Goal: Task Accomplishment & Management: Complete application form

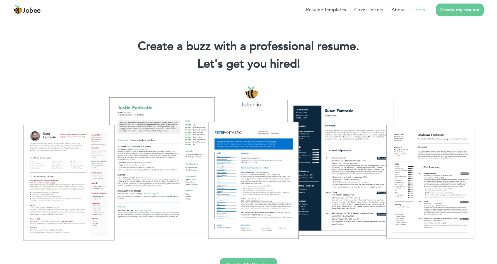
click at [419, 9] on link "Login" at bounding box center [419, 9] width 12 height 7
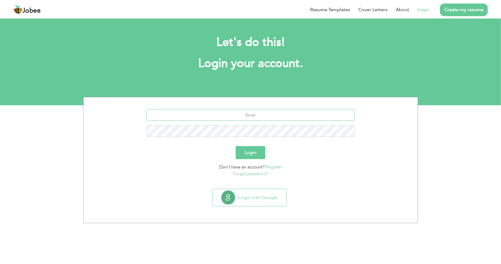
click at [253, 114] on input "text" at bounding box center [251, 115] width 208 height 12
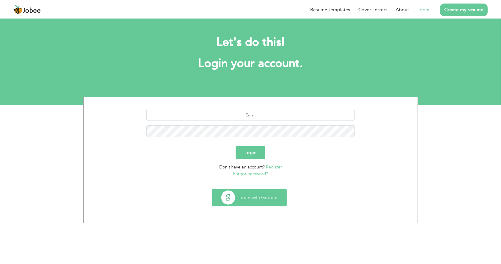
click at [262, 198] on button "Login with Google" at bounding box center [250, 197] width 74 height 17
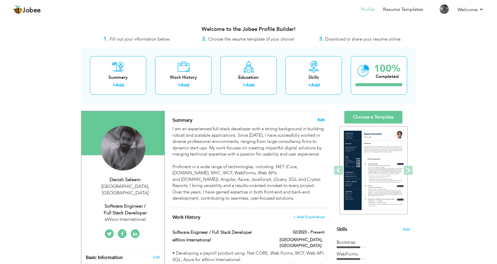
click at [321, 118] on span "Edit" at bounding box center [320, 120] width 7 height 4
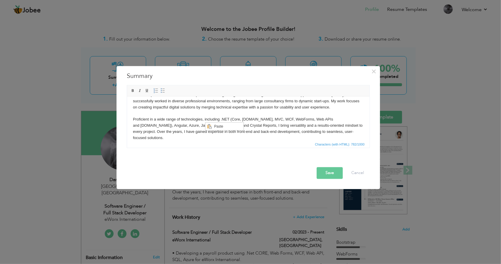
click at [186, 122] on body "I am an experienced full-stack developer with a strong background in building r…" at bounding box center [248, 116] width 231 height 49
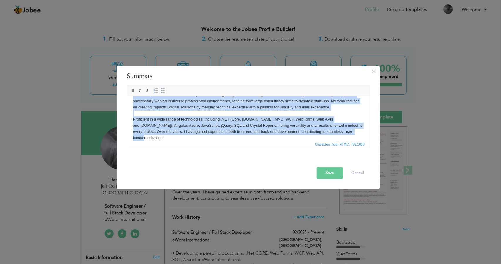
copy body "I am an experienced full-stack developer with a strong background in building r…"
click at [239, 108] on body "I am an experienced full-stack developer with a strong background in building r…" at bounding box center [248, 116] width 231 height 49
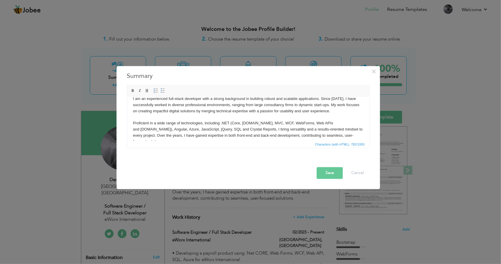
scroll to position [10, 0]
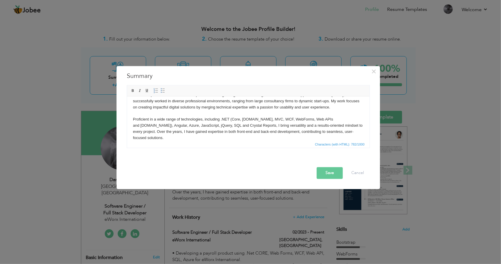
click at [268, 117] on body "I am an experienced full-stack developer with a strong background in building r…" at bounding box center [248, 116] width 231 height 49
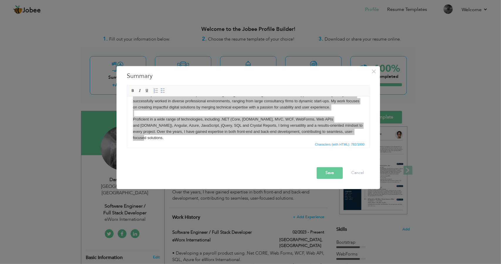
drag, startPoint x: 312, startPoint y: 144, endPoint x: 361, endPoint y: 145, distance: 48.8
click at [361, 145] on span "Characters (with HTML): 782/1000" at bounding box center [248, 144] width 243 height 7
drag, startPoint x: 366, startPoint y: 144, endPoint x: 315, endPoint y: 144, distance: 51.7
click at [315, 144] on div "Characters (with HTML): 782/1000" at bounding box center [340, 144] width 53 height 5
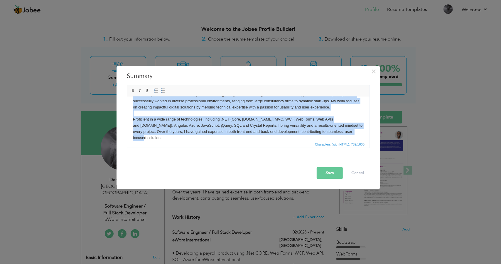
click at [243, 115] on body "I am an experienced full-stack developer with a strong background in building r…" at bounding box center [248, 116] width 231 height 49
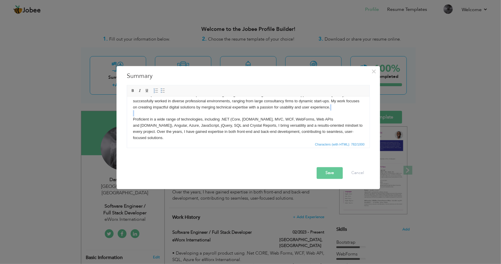
click at [243, 115] on body "I am an experienced full-stack developer with a strong background in building r…" at bounding box center [248, 116] width 231 height 49
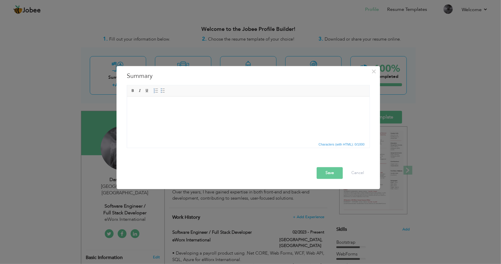
drag, startPoint x: 166, startPoint y: 110, endPoint x: 147, endPoint y: 127, distance: 24.5
click at [147, 114] on html at bounding box center [248, 105] width 243 height 18
click at [169, 114] on html at bounding box center [248, 105] width 243 height 18
click at [150, 109] on span "Paste" at bounding box center [164, 107] width 31 height 7
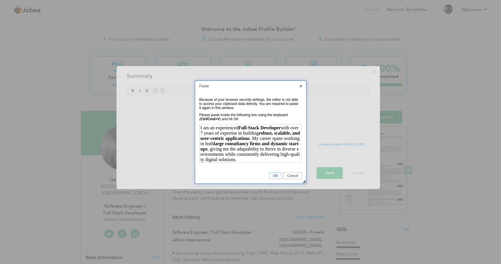
scroll to position [104, 0]
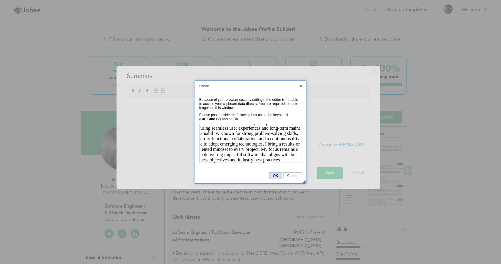
click at [278, 173] on link "OK" at bounding box center [275, 175] width 13 height 7
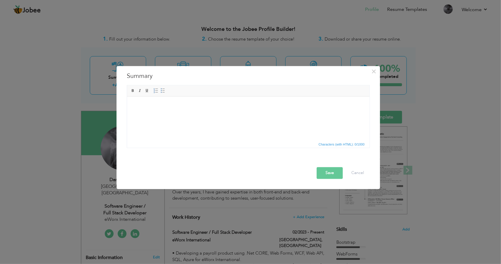
scroll to position [0, 0]
drag, startPoint x: 204, startPoint y: 121, endPoint x: 191, endPoint y: 106, distance: 20.6
click at [191, 106] on body at bounding box center [248, 105] width 231 height 6
click at [197, 108] on span "Context Menu Options" at bounding box center [194, 108] width 7 height 7
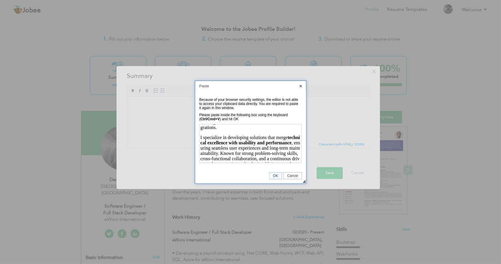
scroll to position [104, 0]
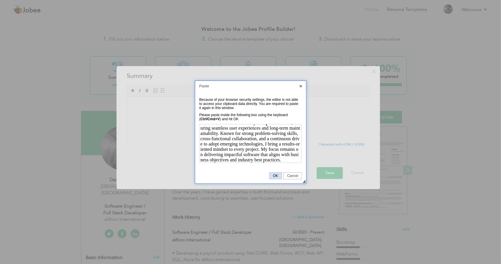
drag, startPoint x: 55, startPoint y: 18, endPoint x: 275, endPoint y: 176, distance: 270.7
click at [275, 176] on span "OK" at bounding box center [276, 176] width 12 height 4
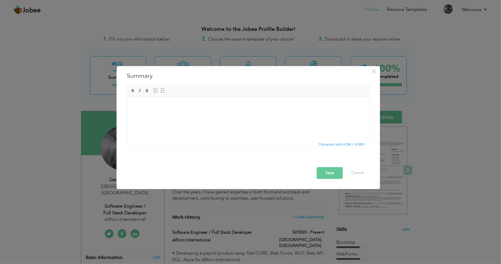
click at [150, 106] on body at bounding box center [248, 105] width 231 height 6
click at [162, 110] on span "Paste" at bounding box center [173, 110] width 31 height 7
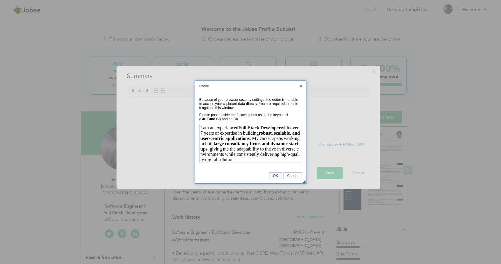
scroll to position [104, 0]
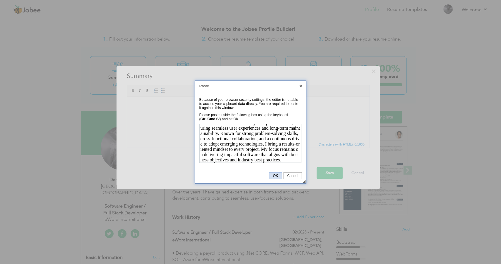
click at [275, 175] on span "OK" at bounding box center [276, 176] width 12 height 4
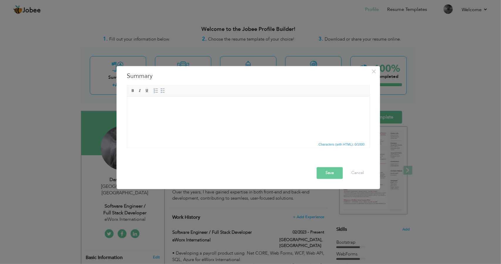
drag, startPoint x: 135, startPoint y: 15, endPoint x: 215, endPoint y: 143, distance: 150.6
click at [215, 143] on span "Characters (with HTML): 0/1000" at bounding box center [248, 144] width 243 height 7
click at [356, 171] on button "Cancel" at bounding box center [358, 173] width 24 height 12
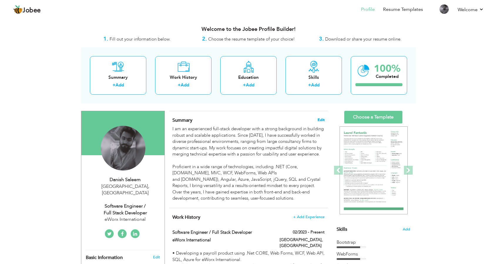
click at [321, 118] on span "Edit" at bounding box center [320, 120] width 7 height 4
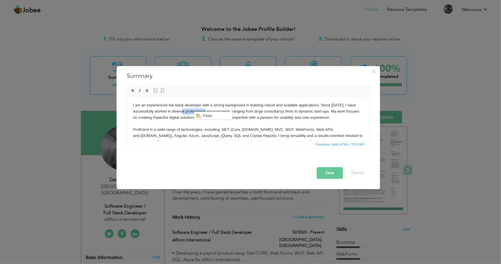
click at [194, 112] on body "I am an experienced full-stack developer with a strong background in building r…" at bounding box center [248, 126] width 231 height 49
click at [182, 115] on body "I am an experienced full-stack developer with a strong background in building r…" at bounding box center [248, 126] width 231 height 49
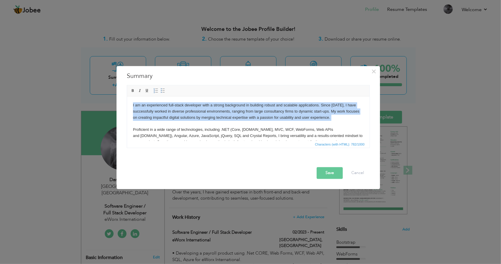
click at [182, 115] on body "I am an experienced full-stack developer with a strong background in building r…" at bounding box center [248, 126] width 231 height 49
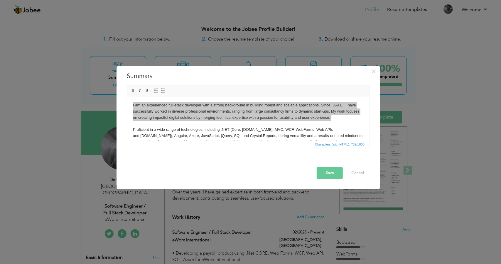
click at [197, 142] on span "Characters (with HTML): 782/1000" at bounding box center [248, 144] width 243 height 7
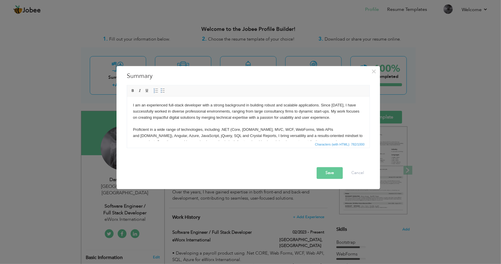
click at [280, 130] on body "I am an experienced full-stack developer with a strong background in building r…" at bounding box center [248, 126] width 231 height 49
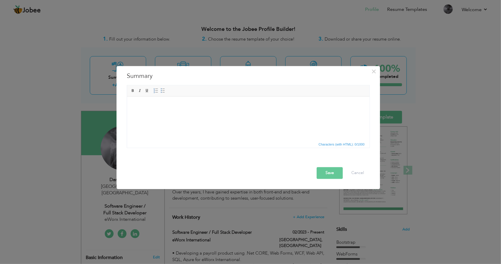
drag, startPoint x: 207, startPoint y: 124, endPoint x: 187, endPoint y: 131, distance: 21.4
click at [187, 114] on html at bounding box center [248, 105] width 243 height 18
drag, startPoint x: 187, startPoint y: 131, endPoint x: 163, endPoint y: 120, distance: 26.2
drag, startPoint x: 163, startPoint y: 120, endPoint x: 154, endPoint y: 110, distance: 14.1
drag, startPoint x: 154, startPoint y: 110, endPoint x: 150, endPoint y: 105, distance: 5.7
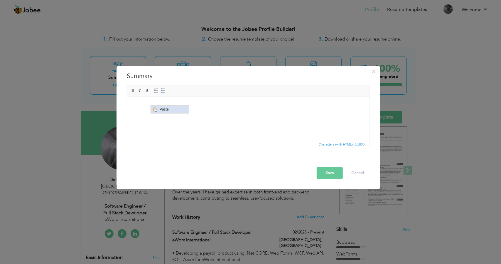
click at [169, 110] on span "Paste" at bounding box center [173, 108] width 31 height 7
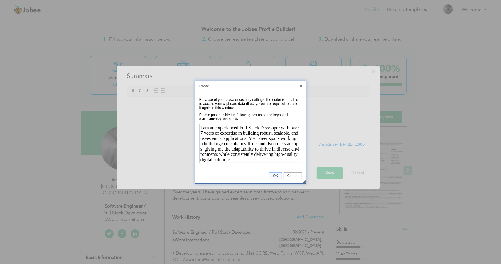
scroll to position [105, 0]
click at [277, 176] on span "OK" at bounding box center [276, 176] width 12 height 4
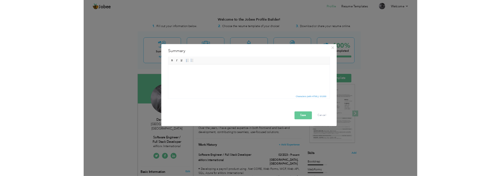
scroll to position [0, 0]
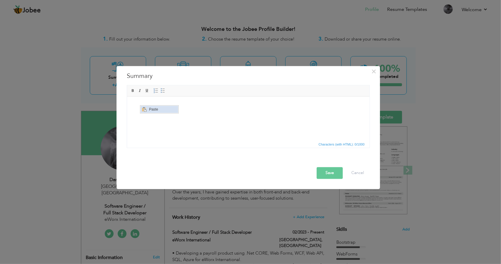
click at [153, 110] on span "Paste" at bounding box center [162, 108] width 31 height 7
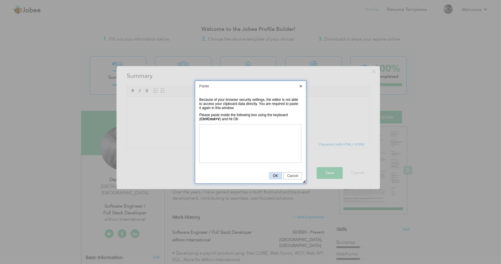
click at [278, 175] on span "OK" at bounding box center [276, 176] width 12 height 4
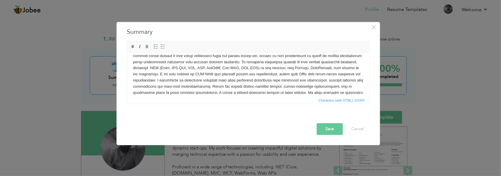
scroll to position [23, 0]
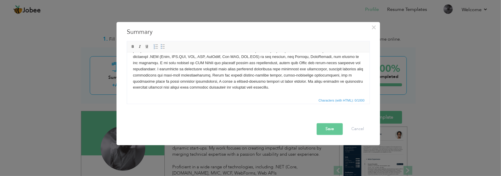
click at [312, 93] on html at bounding box center [248, 63] width 243 height 67
click at [334, 94] on html at bounding box center [248, 63] width 243 height 67
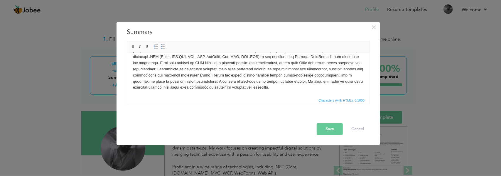
click at [326, 86] on body at bounding box center [248, 63] width 231 height 55
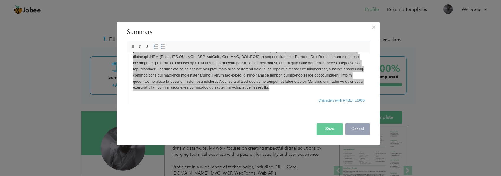
click at [366, 130] on button "Cancel" at bounding box center [358, 129] width 24 height 12
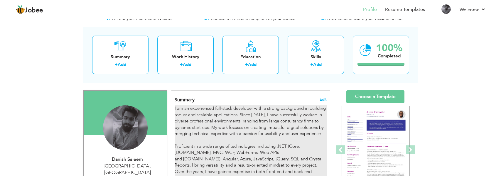
scroll to position [29, 0]
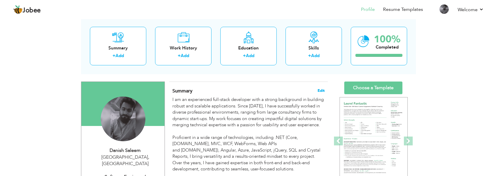
click at [319, 88] on span "Edit" at bounding box center [320, 90] width 7 height 4
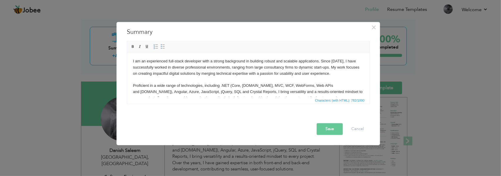
click at [232, 91] on body "I am an experienced full-stack developer with a strong background in building r…" at bounding box center [248, 82] width 231 height 49
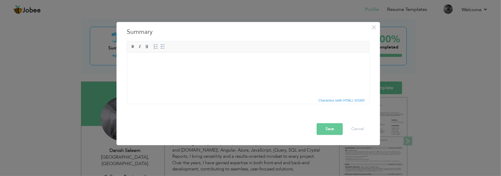
drag, startPoint x: 151, startPoint y: 58, endPoint x: 130, endPoint y: 67, distance: 22.7
drag, startPoint x: 130, startPoint y: 67, endPoint x: 132, endPoint y: 59, distance: 7.9
drag, startPoint x: 132, startPoint y: 59, endPoint x: 136, endPoint y: 59, distance: 3.5
click at [146, 65] on span "Paste" at bounding box center [159, 62] width 31 height 7
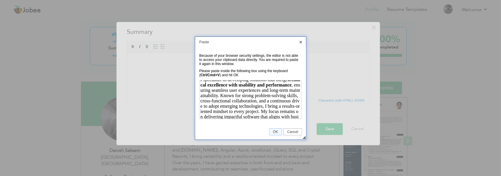
scroll to position [104, 0]
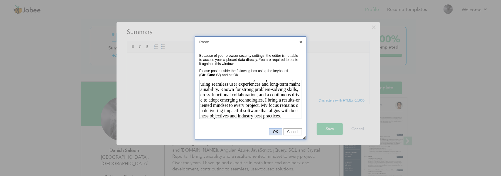
click at [278, 131] on span "OK" at bounding box center [276, 131] width 12 height 4
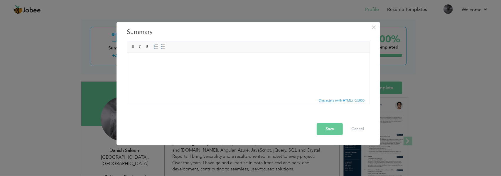
scroll to position [0, 0]
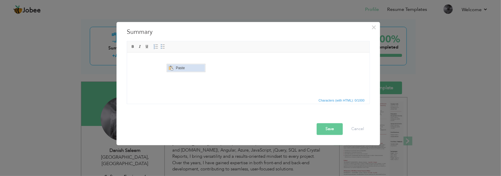
click at [175, 65] on span "Paste" at bounding box center [189, 67] width 31 height 7
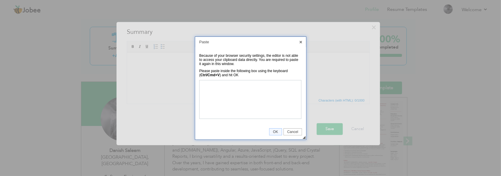
click at [276, 132] on span "OK" at bounding box center [276, 131] width 12 height 4
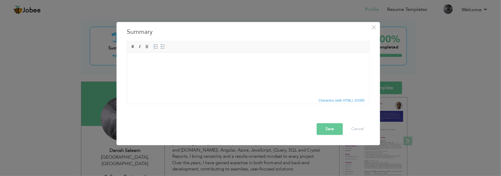
drag, startPoint x: 184, startPoint y: 58, endPoint x: 134, endPoint y: 59, distance: 49.9
drag, startPoint x: 146, startPoint y: 60, endPoint x: 327, endPoint y: 136, distance: 196.1
click at [146, 60] on span "Paste" at bounding box center [157, 62] width 31 height 7
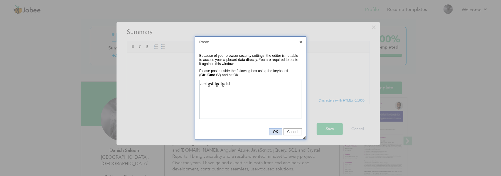
click at [278, 132] on span "OK" at bounding box center [276, 131] width 12 height 4
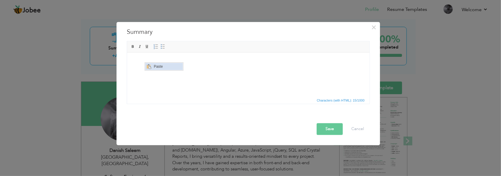
click at [155, 65] on span "Paste" at bounding box center [167, 66] width 31 height 7
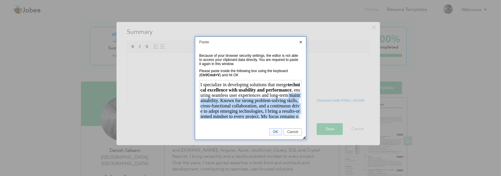
scroll to position [75, 0]
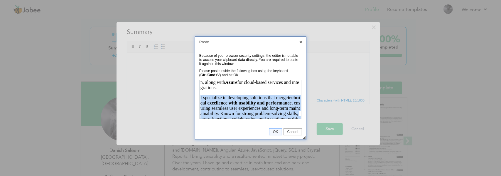
drag, startPoint x: 240, startPoint y: 114, endPoint x: 382, endPoint y: 175, distance: 154.2
click html "I am an experienced Full-Stack Developer with over 7 years of expertise in buil…"
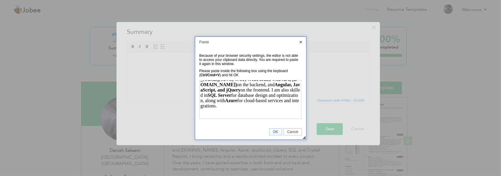
scroll to position [47, 0]
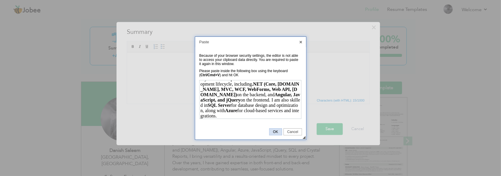
click at [273, 135] on td "◢ OK Cancel" at bounding box center [250, 131] width 111 height 15
click at [274, 132] on span "OK" at bounding box center [276, 131] width 12 height 4
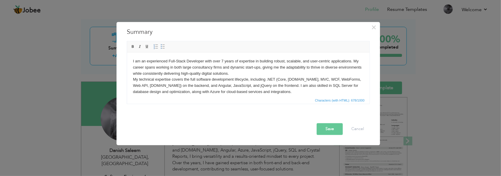
scroll to position [4, 0]
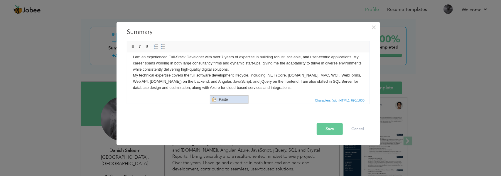
click at [227, 99] on span "Paste" at bounding box center [232, 98] width 31 height 7
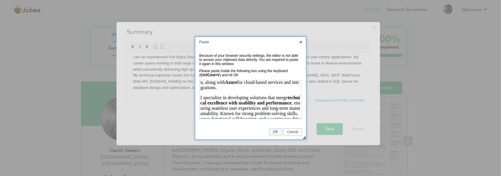
scroll to position [0, 0]
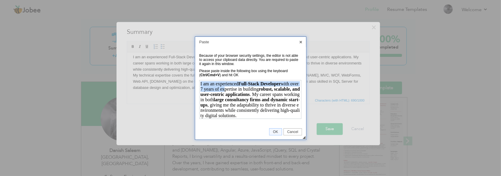
drag, startPoint x: 230, startPoint y: 91, endPoint x: 62, endPoint y: 36, distance: 177.1
click html "I am an experienced Full-Stack Developer with over 7 years of expertise in buil…"
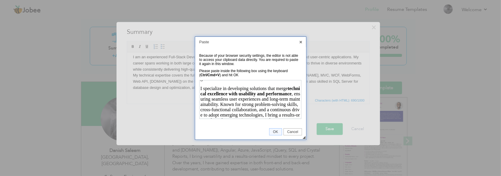
scroll to position [70, 0]
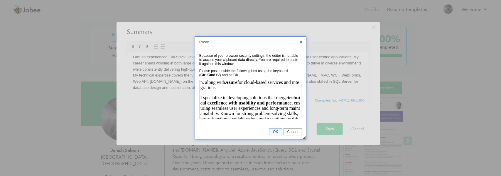
click html "xpertise in building robust, scalable, and user-centric applications . My caree…"
drag, startPoint x: 232, startPoint y: 92, endPoint x: 196, endPoint y: 91, distance: 36.7
click html "xpertise in building robust, scalable, and user-centric applications . My caree…"
drag, startPoint x: 233, startPoint y: 90, endPoint x: 227, endPoint y: 90, distance: 5.6
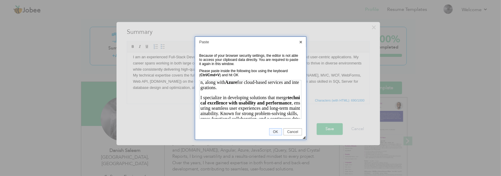
click html "xpertise in building robust, scalable, and user-centric applications . My caree…"
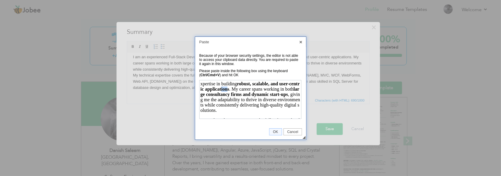
drag, startPoint x: 222, startPoint y: 89, endPoint x: 50, endPoint y: -8, distance: 197.7
click html "xpertise in building robust, scalable, and user-centric applications . My caree…"
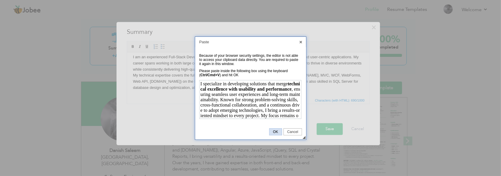
click at [272, 132] on span "OK" at bounding box center [276, 131] width 12 height 4
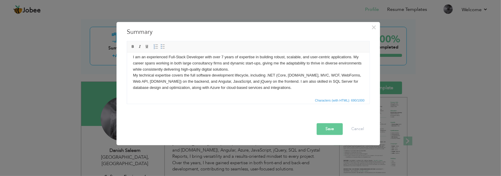
scroll to position [10, 0]
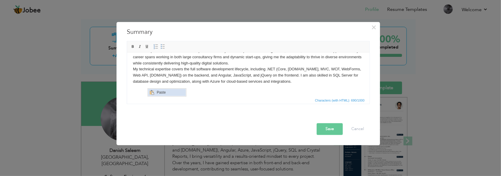
click at [158, 92] on span "Paste" at bounding box center [170, 91] width 31 height 7
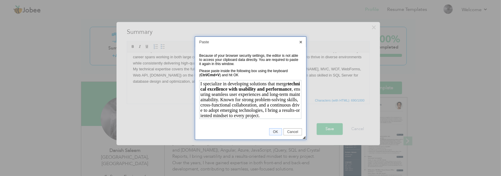
scroll to position [0, 0]
click at [275, 133] on link "OK" at bounding box center [275, 131] width 13 height 7
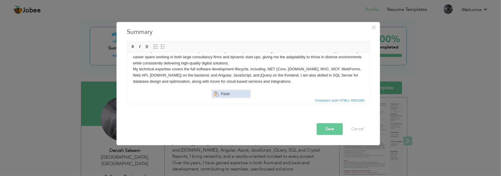
click at [229, 96] on span "Paste" at bounding box center [234, 93] width 31 height 7
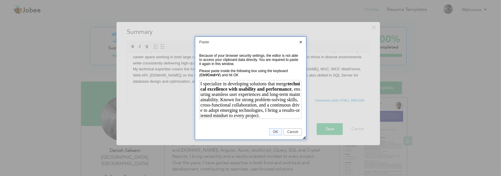
drag, startPoint x: 269, startPoint y: 115, endPoint x: 276, endPoint y: 112, distance: 7.4
click at [276, 112] on body "I specialize in developing solutions that merge technical excellence with usabi…" at bounding box center [250, 98] width 100 height 36
click at [267, 112] on body "I specialize in developing solutions that merge technical excellence with usabi…" at bounding box center [250, 98] width 100 height 36
drag, startPoint x: 264, startPoint y: 115, endPoint x: 265, endPoint y: 109, distance: 6.6
click at [265, 109] on body "I specialize in developing solutions that merge technical excellence with usabi…" at bounding box center [250, 98] width 100 height 36
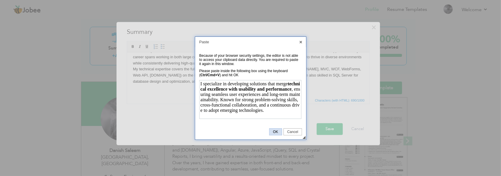
click at [273, 132] on span "OK" at bounding box center [276, 131] width 12 height 4
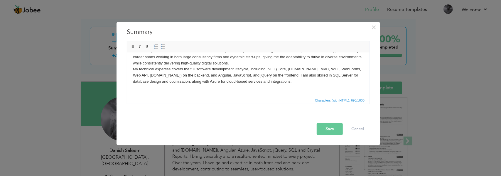
scroll to position [16, 0]
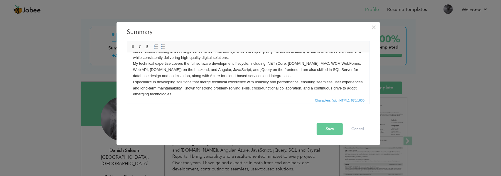
click at [301, 78] on body "I am an experienced Full-Stack Developer with over 7 years of expertise in buil…" at bounding box center [248, 69] width 231 height 55
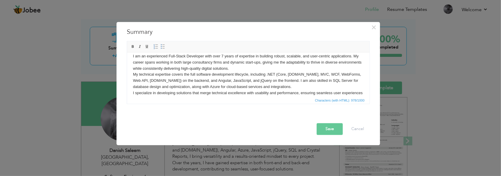
scroll to position [0, 0]
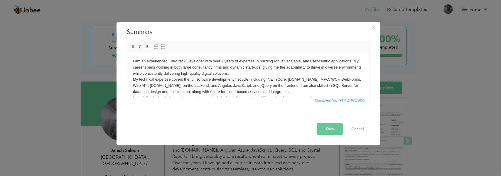
click at [275, 75] on body "I am an experienced Full-Stack Developer with over 7 years of expertise in buil…" at bounding box center [248, 85] width 231 height 55
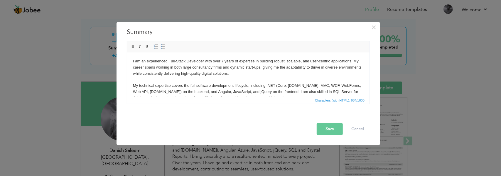
scroll to position [29, 0]
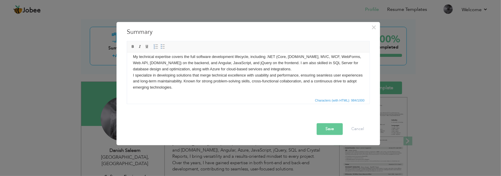
click at [286, 72] on body "I am an experienced Full-Stack Developer with over 7 years of expertise in buil…" at bounding box center [248, 59] width 231 height 61
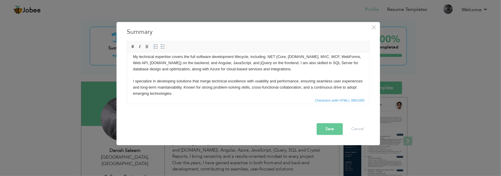
click at [330, 128] on button "Save" at bounding box center [330, 129] width 26 height 12
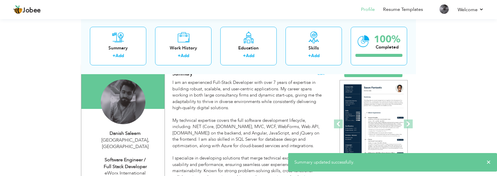
scroll to position [59, 0]
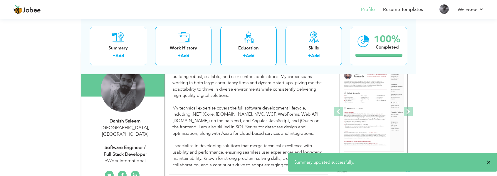
click at [489, 160] on span "×" at bounding box center [488, 162] width 4 height 6
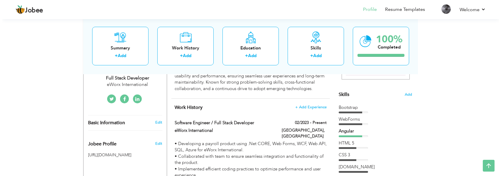
scroll to position [176, 0]
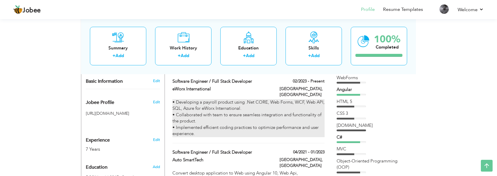
click at [285, 107] on div "• Developing a payroll product using .Net CORE, Web Forms, WCF, Web API, SQL, A…" at bounding box center [248, 118] width 152 height 38
type input "Software Engineer / Full Stack Developer"
type input "eWorx International"
type input "02/2023"
type input "[GEOGRAPHIC_DATA]"
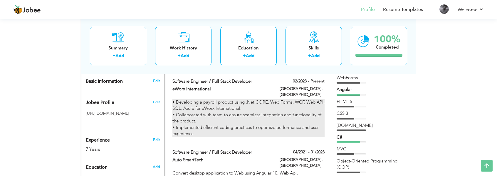
type input "[GEOGRAPHIC_DATA]"
checkbox input "true"
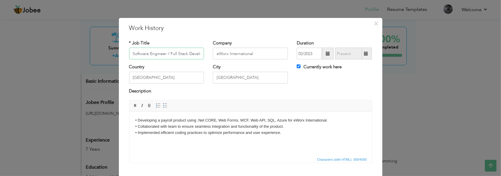
scroll to position [0, 7]
click at [318, 139] on html "• Developing a payroll product using .Net CORE, Web Forms, WCF, Web API, SQL, A…" at bounding box center [250, 126] width 243 height 30
click at [237, 138] on html "• Developing a payroll product using .Net CORE, Web Forms, WCF, Web API, SQL, A…" at bounding box center [250, 126] width 243 height 30
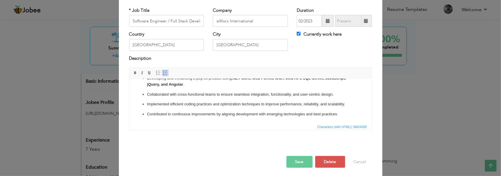
scroll to position [34, 0]
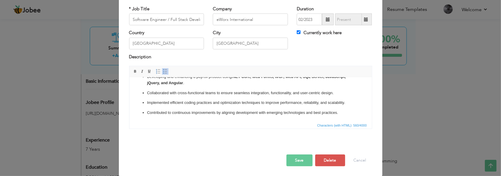
click at [297, 160] on button "Save" at bounding box center [300, 160] width 26 height 12
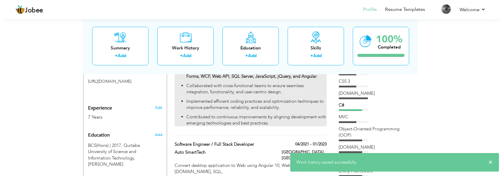
scroll to position [264, 0]
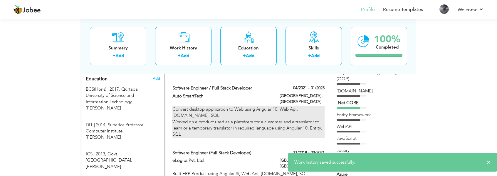
click at [275, 107] on div "Convert desktop application to Web using Angular 10, Web Api, ADO.Net, SQL, Wor…" at bounding box center [248, 121] width 152 height 31
type input "Software Engineer / Full Stack Developer"
type input "Auto SmartTech"
type input "04/2021"
type input "01/2023"
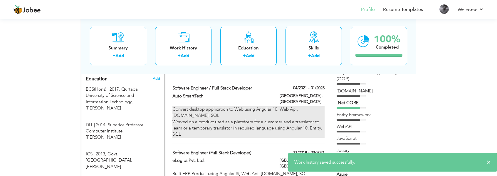
checkbox input "false"
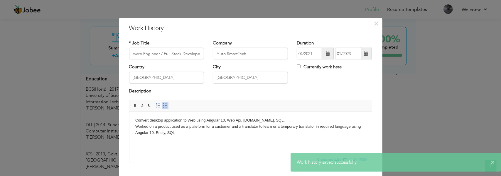
scroll to position [0, 0]
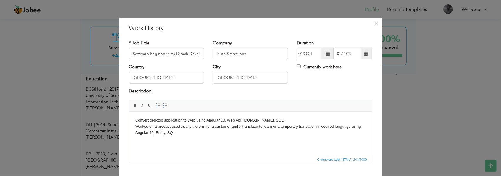
click at [216, 141] on html "Convert desktop application to Web using Angular 10, Web Api, ADO.Net, SQL, Wor…" at bounding box center [250, 126] width 243 height 30
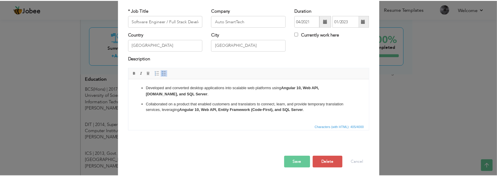
scroll to position [34, 0]
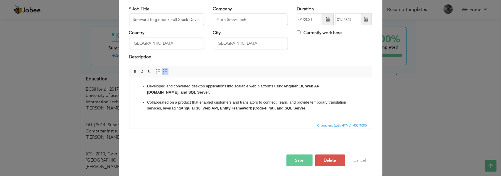
click at [293, 165] on button "Save" at bounding box center [300, 160] width 26 height 12
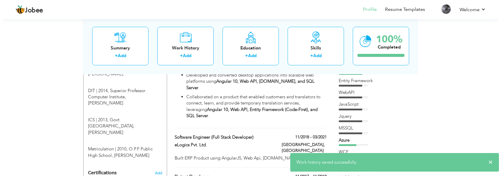
scroll to position [294, 0]
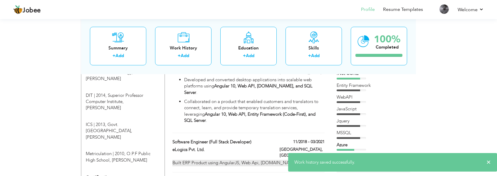
click at [246, 159] on div "Built ERP Product using AngularJS, Web Api, ADO.Net, SQL" at bounding box center [248, 162] width 152 height 6
type input "Software Engineer (Full Stack Developer)"
type input "eLogics Pvt. Ltd."
type input "11/2018"
type input "03/2021"
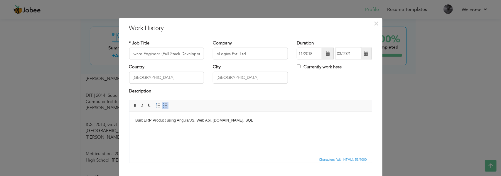
scroll to position [0, 0]
click at [201, 129] on html "Built ERP Product using AngularJS, Web Api, ADO.Net, SQL" at bounding box center [250, 120] width 243 height 18
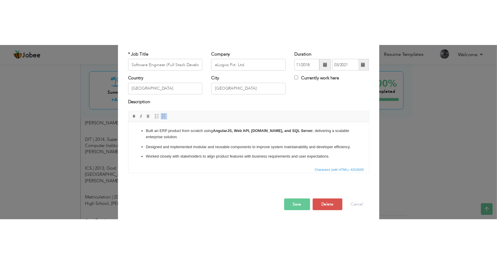
scroll to position [34, 0]
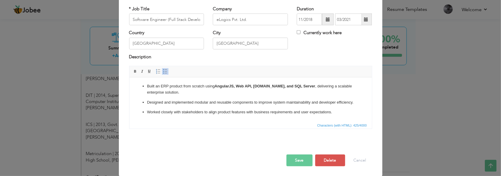
click at [296, 159] on button "Save" at bounding box center [300, 160] width 26 height 12
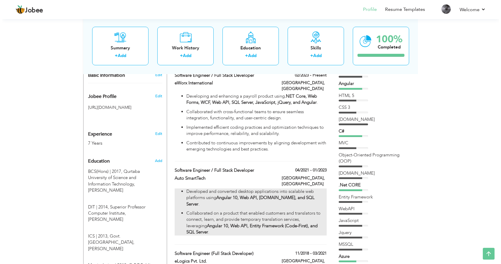
scroll to position [147, 0]
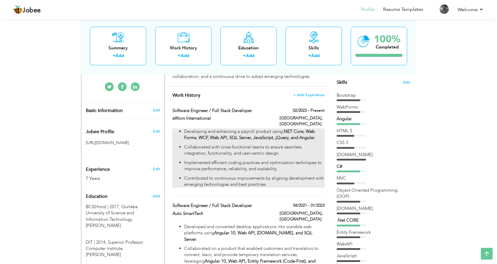
click at [310, 133] on strong ".NET Core, Web Forms, WCF, Web API, SQL Server, JavaScript, jQuery, and Angular" at bounding box center [249, 134] width 131 height 12
type input "Software Engineer / Full Stack Developer"
type input "eWorx International"
type input "02/2023"
checkbox input "true"
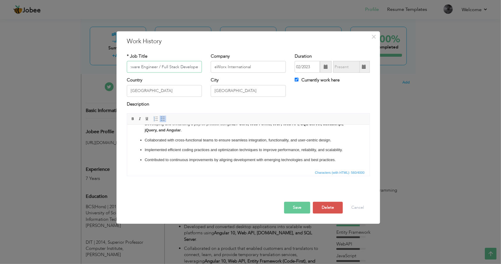
scroll to position [0, 0]
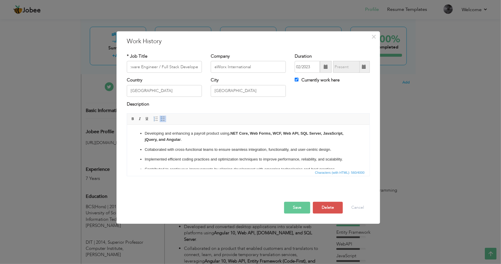
click at [181, 140] on p "Developing and enhancing a payroll product using .NET Core, Web Forms, WCF, Web…" at bounding box center [247, 136] width 207 height 12
click at [159, 140] on strong ".NET Core, Web Forms, WCF, Web API, SQL Server, JavaScript, jQuery, and Angular" at bounding box center [243, 136] width 199 height 11
click at [296, 208] on button "Save" at bounding box center [297, 208] width 26 height 12
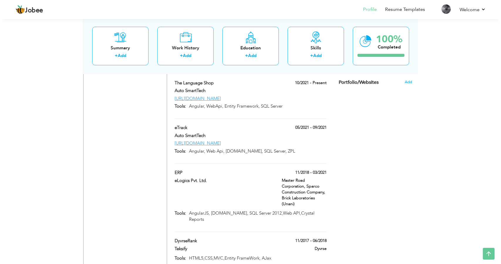
scroll to position [507, 0]
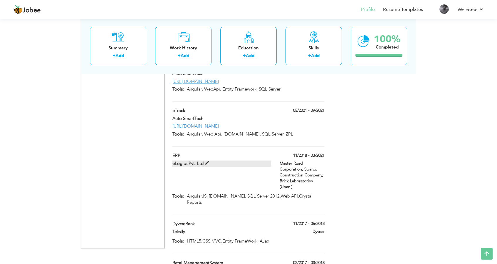
click at [207, 161] on span at bounding box center [207, 163] width 4 height 4
type input "ERP"
type input "eLogics Pvt. Ltd."
type input "11/2018"
type input "03/2021"
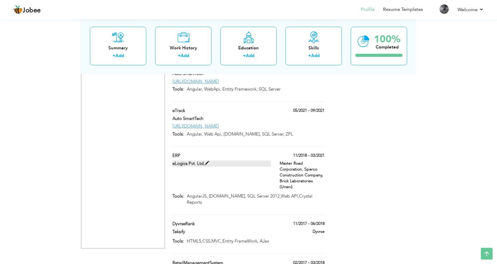
type input "AngularJS, [DOMAIN_NAME], SQL Server 2012,Web API,Crystal Reports"
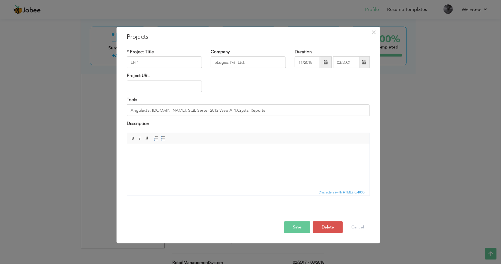
click at [171, 162] on html at bounding box center [248, 153] width 243 height 18
click at [199, 162] on html at bounding box center [248, 153] width 243 height 18
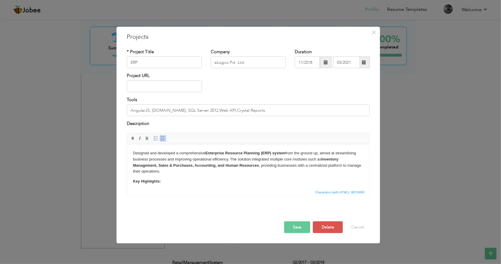
scroll to position [42, 0]
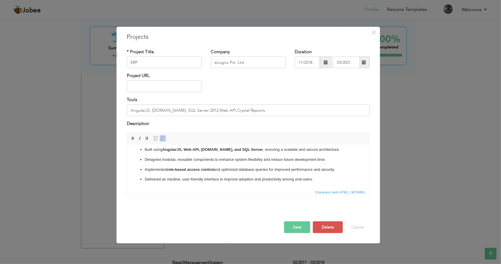
click at [299, 229] on button "Save" at bounding box center [297, 227] width 26 height 12
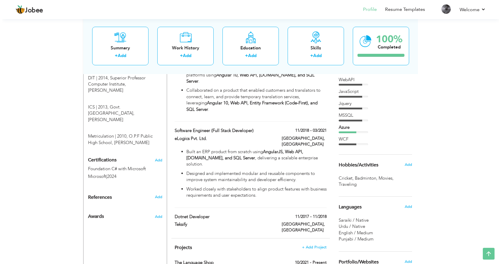
scroll to position [302, 0]
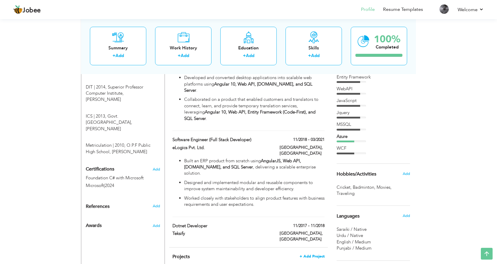
click at [309, 254] on span "+ Add Project" at bounding box center [311, 256] width 25 height 4
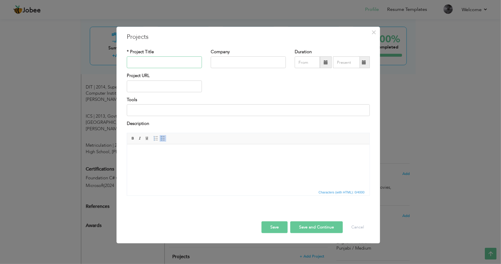
click at [163, 65] on input "text" at bounding box center [164, 62] width 75 height 12
paste input "[URL][DOMAIN_NAME]"
type input "[URL][DOMAIN_NAME]"
click at [245, 63] on input "text" at bounding box center [248, 62] width 75 height 12
type input "eworx Internation"
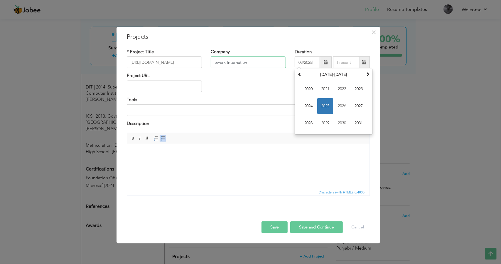
type input "08/2025"
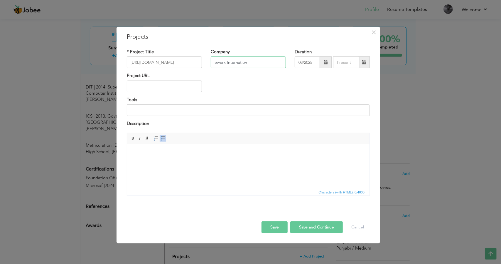
click at [245, 62] on input "eworx Internation" at bounding box center [248, 62] width 75 height 12
click at [253, 63] on input "eworx Internation" at bounding box center [248, 62] width 75 height 12
type input "Eworx International"
click at [327, 63] on span at bounding box center [326, 62] width 4 height 4
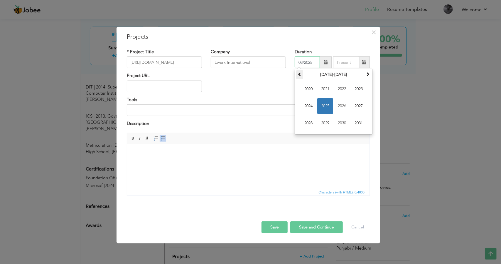
click at [300, 74] on span at bounding box center [300, 74] width 4 height 4
click at [366, 77] on th at bounding box center [367, 74] width 7 height 9
click at [357, 90] on span "2023" at bounding box center [359, 89] width 16 height 16
click at [326, 90] on span "Feb" at bounding box center [325, 89] width 16 height 16
type input "02/2023"
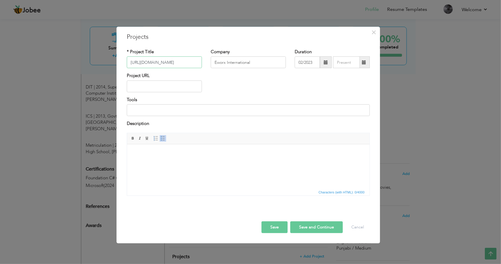
drag, startPoint x: 194, startPoint y: 62, endPoint x: 76, endPoint y: 60, distance: 118.1
click at [76, 60] on div "× Projects * Project Title https://payroll.payroll-360.com/ Company Eworx Inter…" at bounding box center [250, 132] width 501 height 264
click at [162, 89] on input "text" at bounding box center [164, 86] width 75 height 12
paste input "[URL][DOMAIN_NAME]"
type input "[URL][DOMAIN_NAME]"
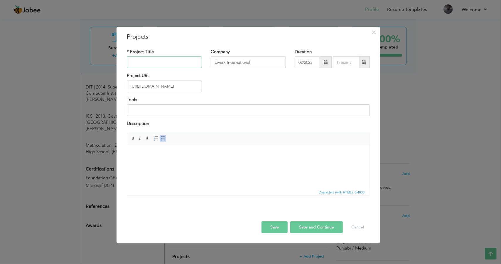
click at [157, 62] on input "text" at bounding box center [164, 62] width 75 height 12
type input "Payroll 360"
click at [179, 107] on input at bounding box center [248, 110] width 243 height 12
type input "a"
click at [179, 162] on html at bounding box center [248, 153] width 243 height 18
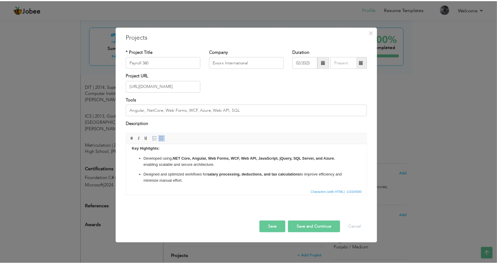
scroll to position [0, 0]
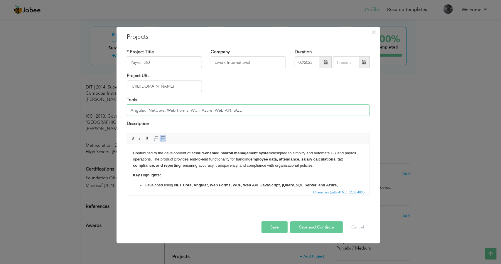
click at [255, 112] on input "Angular, .NetCore, Web Forms, WCF, Azure, Web API, SQL" at bounding box center [248, 110] width 243 height 12
type input "Angular, .Net Core, Web Forms, WCF, Azure, JavaScript, jQuery, Web API, SQL"
click at [279, 228] on button "Save" at bounding box center [275, 227] width 26 height 12
type input "eWorx International"
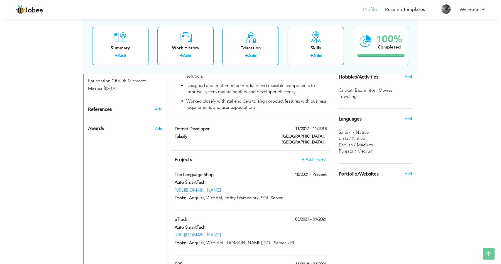
scroll to position [390, 0]
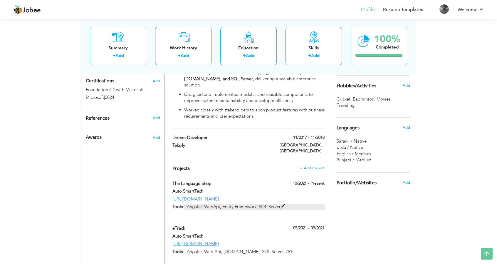
click at [284, 204] on span at bounding box center [282, 206] width 4 height 4
type input "The Language Shop"
type input "Auto SmartTech"
type input "10/2021"
type input "[URL][DOMAIN_NAME]"
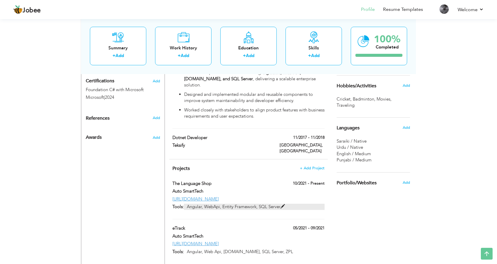
type input "Angular, WebApi, Entity Framework, SQL Server"
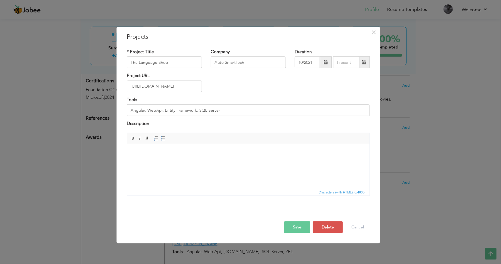
click at [182, 162] on html at bounding box center [248, 153] width 243 height 18
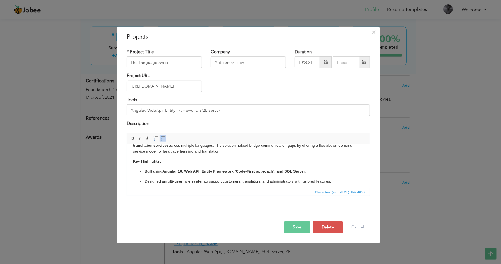
scroll to position [29, 0]
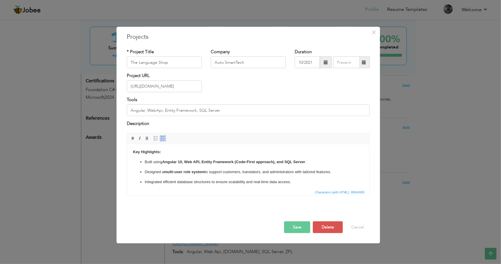
click at [300, 226] on button "Save" at bounding box center [297, 227] width 26 height 12
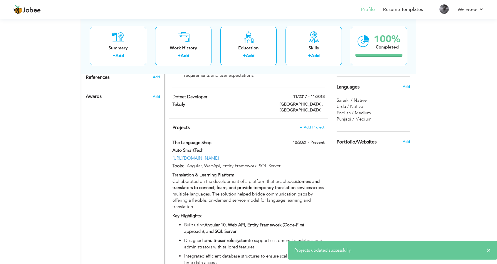
scroll to position [419, 0]
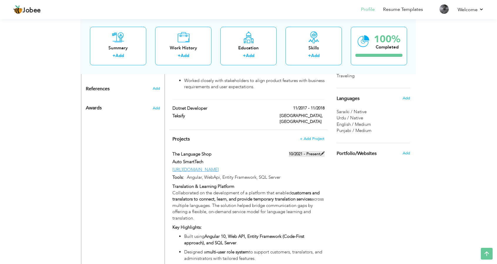
click at [323, 151] on span at bounding box center [322, 153] width 4 height 4
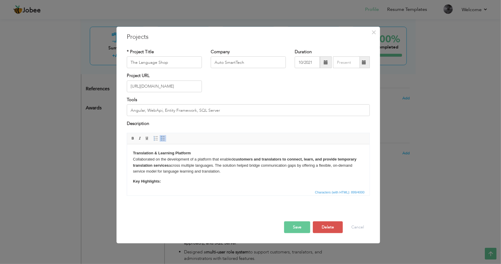
click at [366, 61] on span at bounding box center [364, 62] width 4 height 4
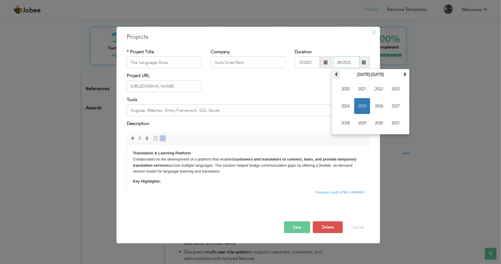
click at [336, 75] on span at bounding box center [337, 74] width 4 height 4
click at [404, 74] on span at bounding box center [405, 74] width 4 height 4
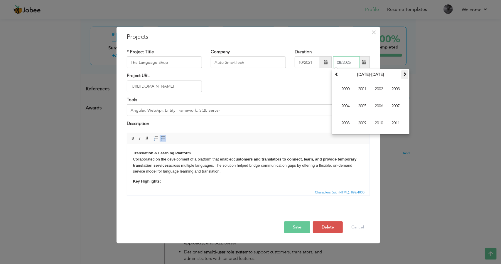
click at [404, 74] on span at bounding box center [405, 74] width 4 height 4
click at [392, 89] on span "2023" at bounding box center [396, 89] width 16 height 16
click at [364, 87] on span "Feb" at bounding box center [362, 89] width 16 height 16
type input "02/2023"
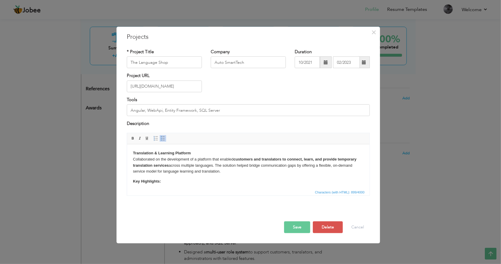
click at [296, 226] on button "Save" at bounding box center [297, 227] width 26 height 12
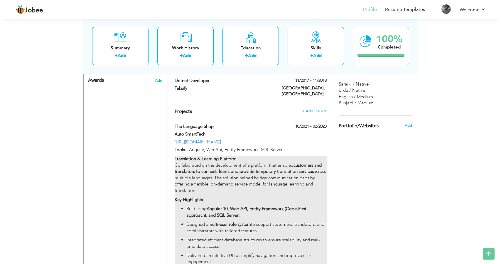
scroll to position [507, 0]
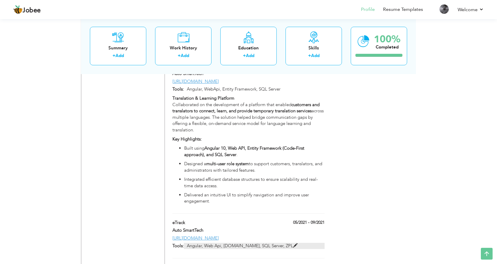
click at [293, 243] on span at bounding box center [295, 245] width 4 height 4
type input "eTrack"
type input "05/2021"
type input "09/2021"
type input "[URL][DOMAIN_NAME]"
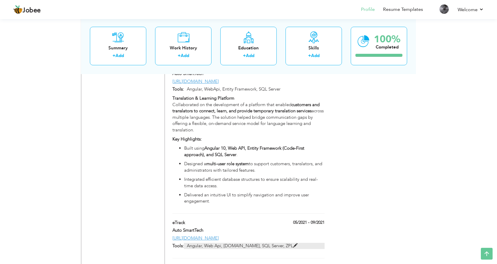
type input "Angular, Web Api, [DOMAIN_NAME], SQL Server, ZPL"
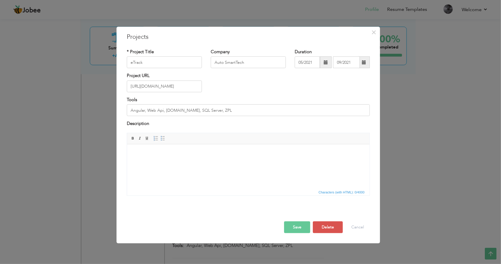
drag, startPoint x: 166, startPoint y: 176, endPoint x: 146, endPoint y: 161, distance: 25.4
click at [146, 161] on html at bounding box center [248, 153] width 243 height 18
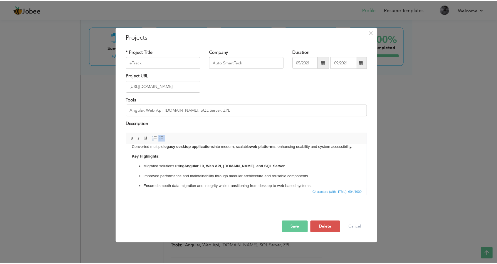
scroll to position [0, 0]
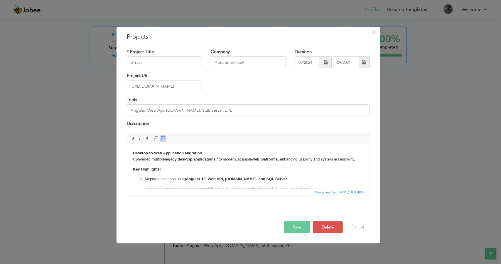
click at [300, 225] on button "Save" at bounding box center [297, 227] width 26 height 12
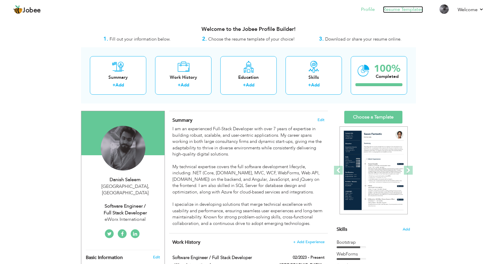
click at [402, 10] on link "Resume Templates" at bounding box center [403, 9] width 40 height 7
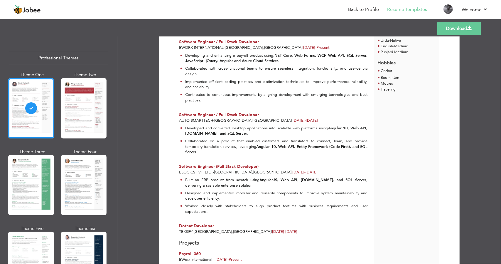
scroll to position [206, 0]
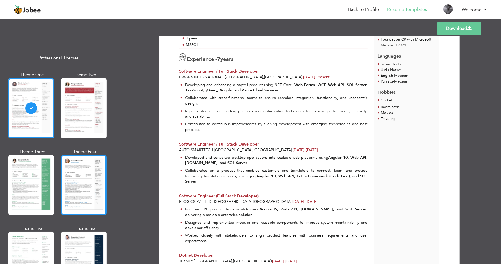
click at [65, 161] on div at bounding box center [84, 185] width 46 height 60
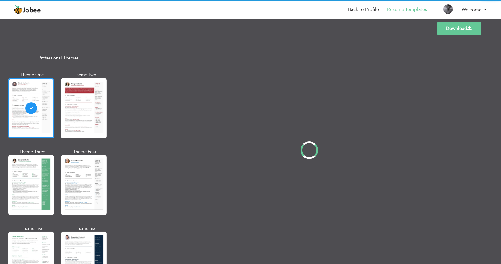
scroll to position [0, 0]
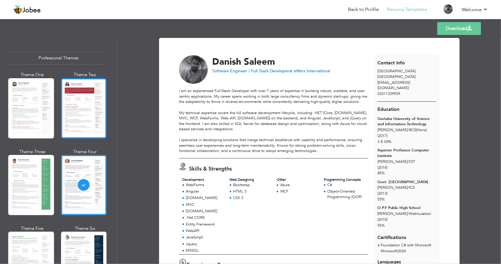
click at [77, 121] on div at bounding box center [84, 108] width 46 height 60
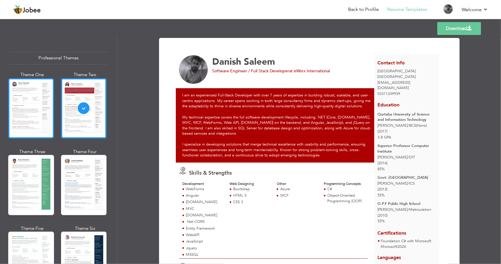
scroll to position [29, 0]
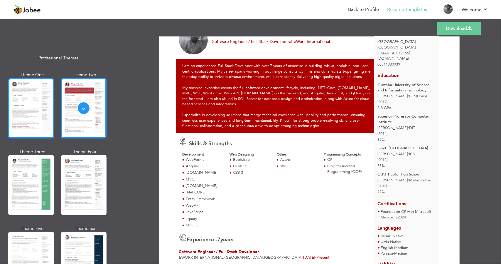
click at [38, 115] on div at bounding box center [31, 108] width 46 height 60
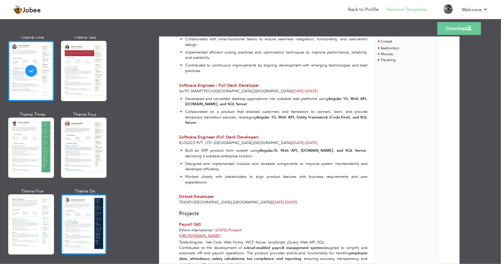
scroll to position [59, 0]
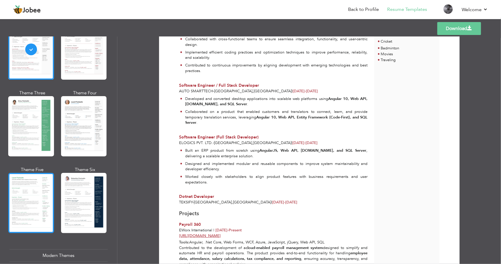
click at [26, 197] on div at bounding box center [31, 203] width 46 height 60
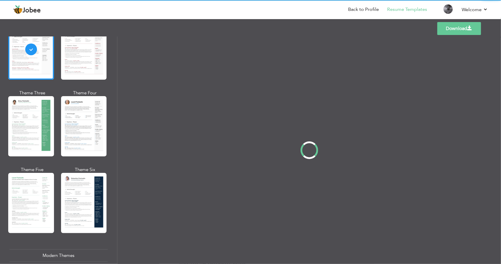
scroll to position [0, 0]
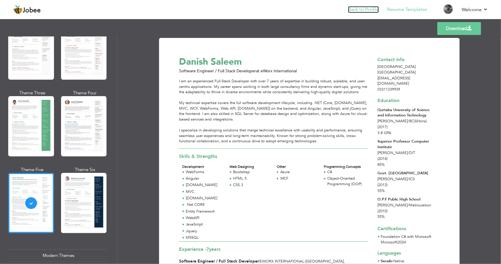
click at [363, 9] on link "Back to Profile" at bounding box center [363, 9] width 31 height 7
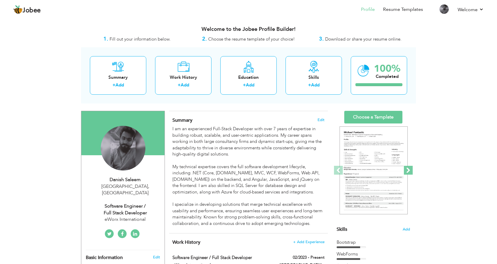
click at [408, 172] on span at bounding box center [408, 170] width 9 height 9
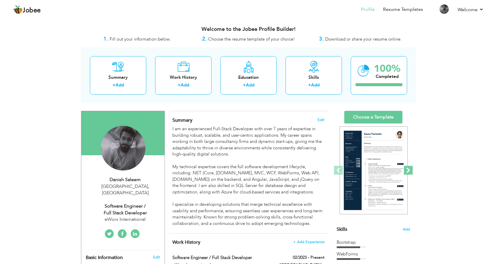
click at [408, 172] on span at bounding box center [408, 170] width 9 height 9
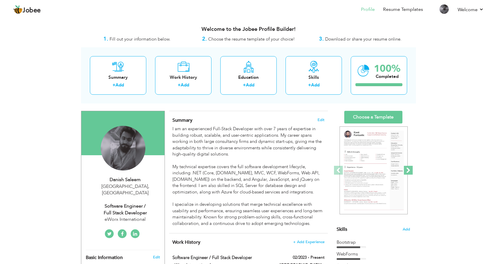
click at [408, 172] on span at bounding box center [408, 170] width 9 height 9
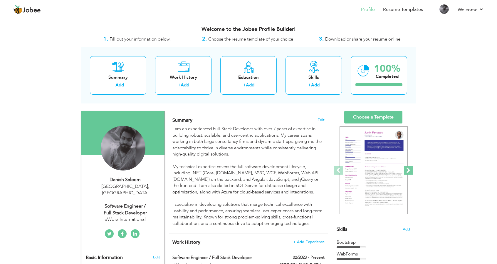
click at [408, 172] on span at bounding box center [408, 170] width 9 height 9
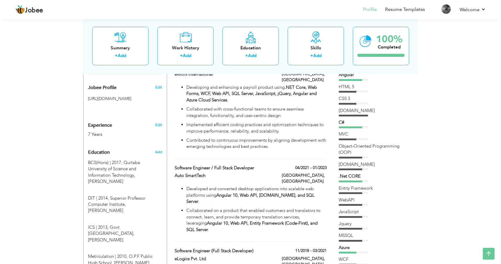
scroll to position [117, 0]
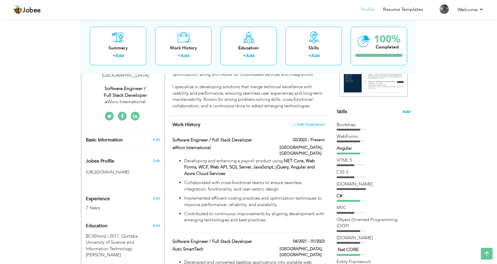
click at [409, 111] on span "Add" at bounding box center [406, 112] width 8 height 6
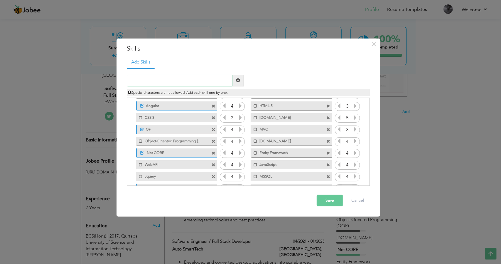
scroll to position [36, 0]
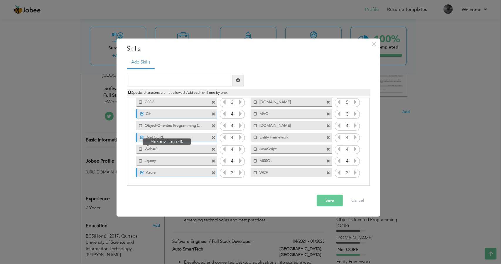
click at [137, 150] on span at bounding box center [139, 147] width 7 height 6
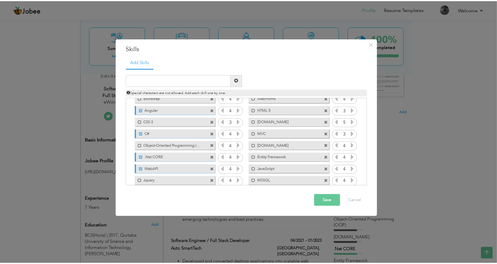
scroll to position [0, 0]
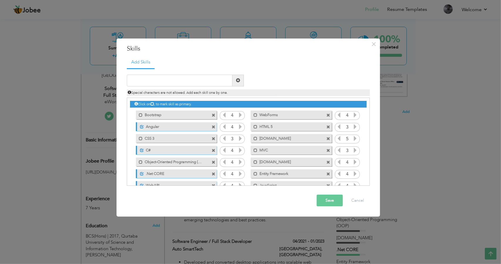
click at [328, 196] on button "Save" at bounding box center [330, 200] width 26 height 12
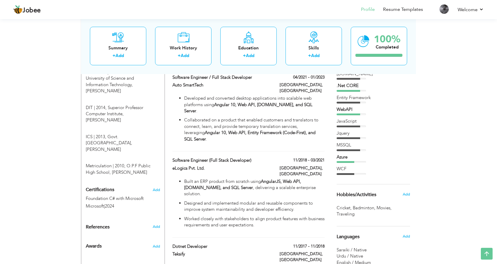
scroll to position [323, 0]
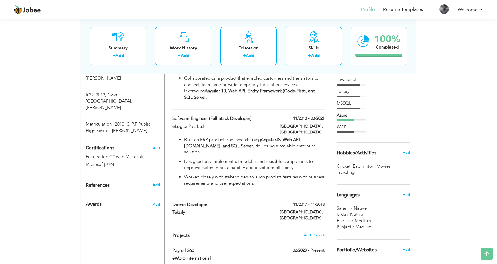
click at [154, 182] on span "Add" at bounding box center [156, 184] width 8 height 5
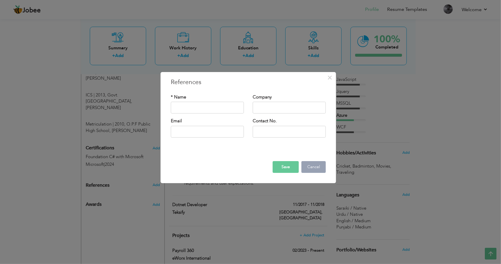
click at [320, 165] on button "Cancel" at bounding box center [314, 167] width 24 height 12
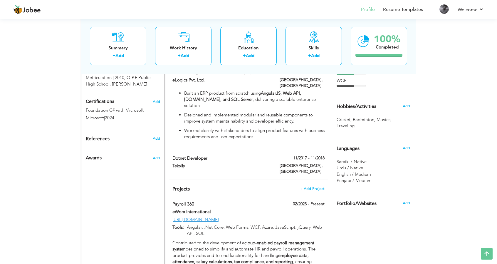
scroll to position [440, 0]
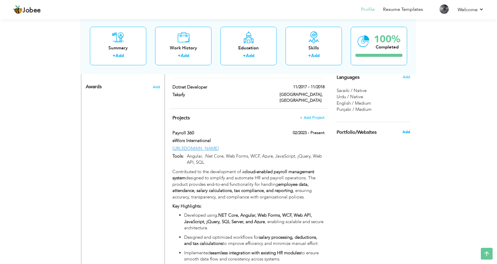
click at [403, 133] on span "Add" at bounding box center [406, 131] width 8 height 5
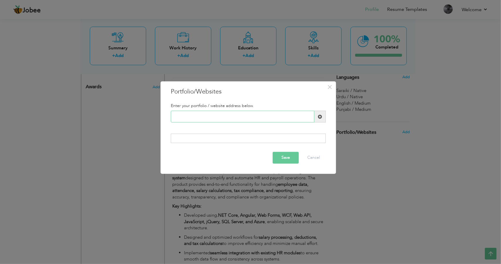
click at [267, 120] on input "text" at bounding box center [243, 117] width 144 height 12
click at [327, 117] on div at bounding box center [248, 117] width 164 height 12
click at [320, 116] on span at bounding box center [320, 116] width 4 height 4
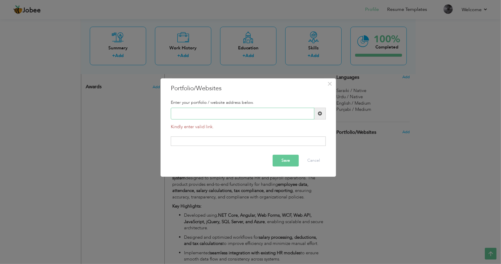
click at [254, 115] on input "text" at bounding box center [243, 114] width 144 height 12
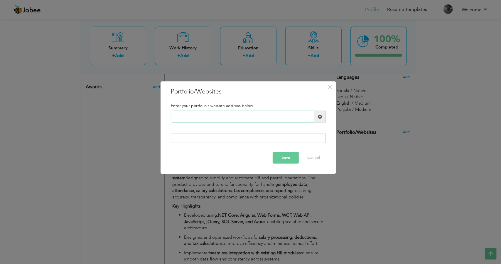
paste input "[URL][DOMAIN_NAME]"
type input "[URL][DOMAIN_NAME]"
click at [208, 138] on div at bounding box center [248, 137] width 155 height 9
click at [230, 131] on div "Enter your portfolio / website address below. [URL][DOMAIN_NAME]" at bounding box center [248, 123] width 164 height 48
click at [233, 135] on div at bounding box center [248, 137] width 155 height 9
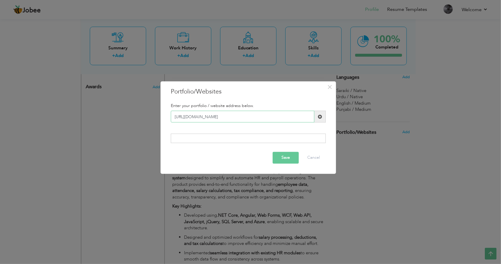
click at [289, 114] on input "[URL][DOMAIN_NAME]" at bounding box center [243, 117] width 144 height 12
click at [211, 137] on div at bounding box center [248, 137] width 155 height 9
click at [316, 114] on span at bounding box center [319, 117] width 11 height 12
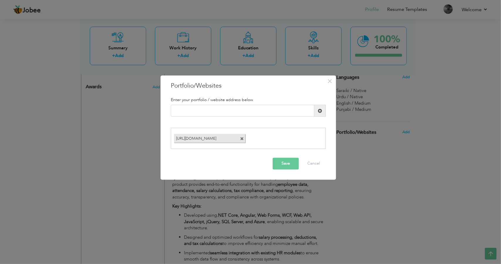
click at [282, 161] on button "Save" at bounding box center [286, 163] width 26 height 12
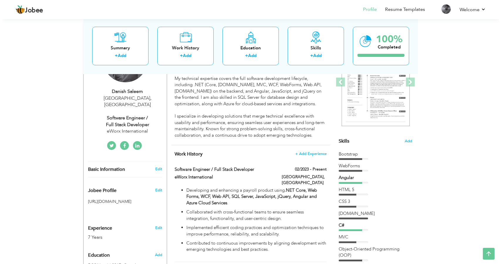
scroll to position [0, 0]
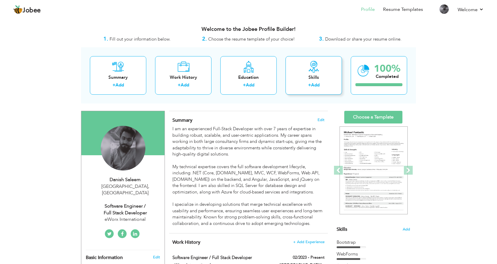
click at [297, 62] on div "Skills + Add" at bounding box center [313, 75] width 56 height 38
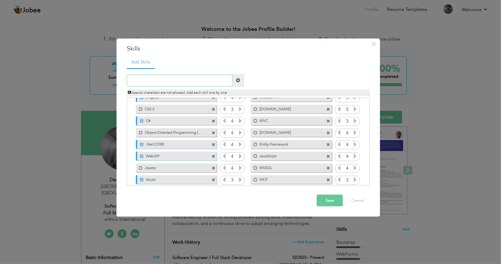
scroll to position [36, 0]
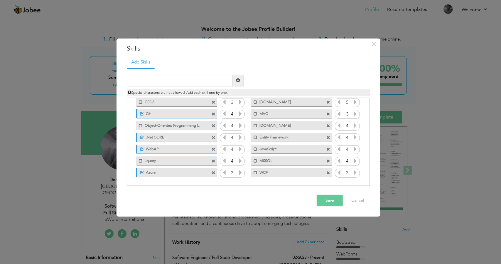
click at [322, 197] on button "Save" at bounding box center [330, 200] width 26 height 12
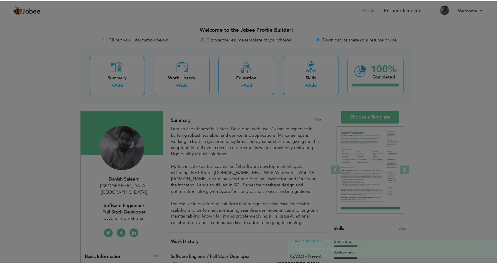
scroll to position [0, 0]
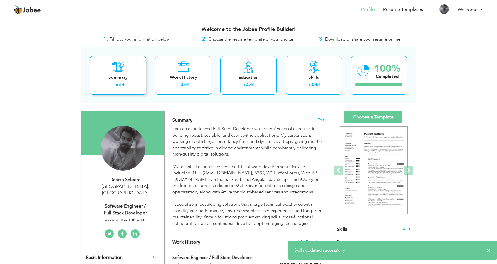
click at [127, 79] on div "Summary" at bounding box center [118, 77] width 47 height 6
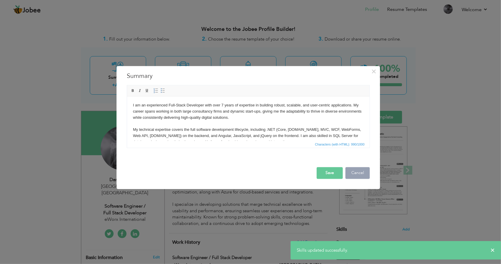
click at [353, 174] on button "Cancel" at bounding box center [358, 173] width 24 height 12
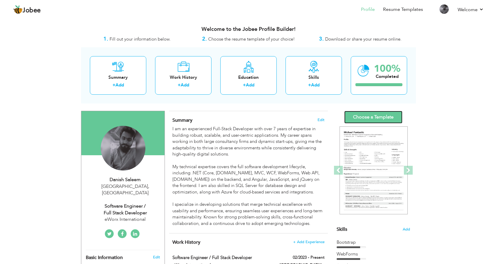
click at [370, 119] on link "Choose a Template" at bounding box center [373, 117] width 58 height 13
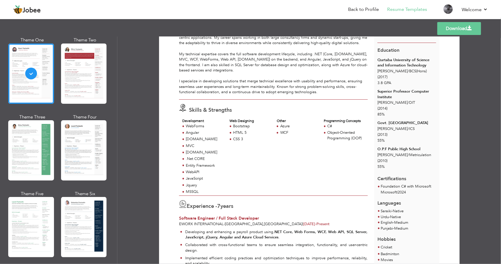
scroll to position [88, 0]
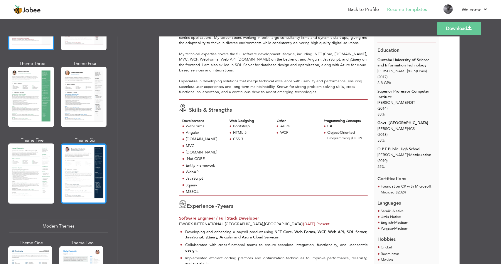
click at [90, 174] on div at bounding box center [84, 173] width 46 height 60
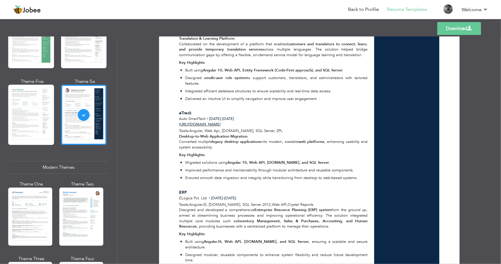
scroll to position [679, 0]
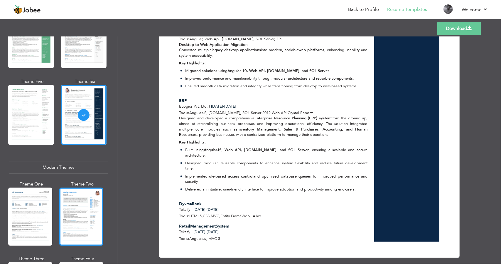
click at [71, 213] on div at bounding box center [81, 216] width 44 height 58
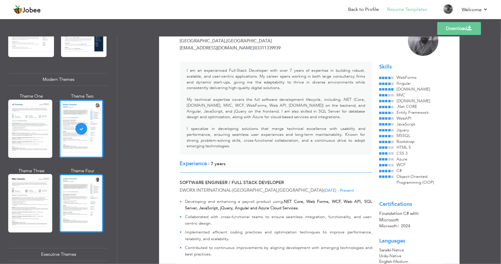
scroll to position [235, 0]
click at [80, 213] on div at bounding box center [81, 203] width 44 height 58
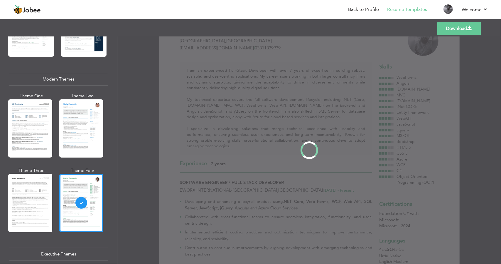
scroll to position [0, 0]
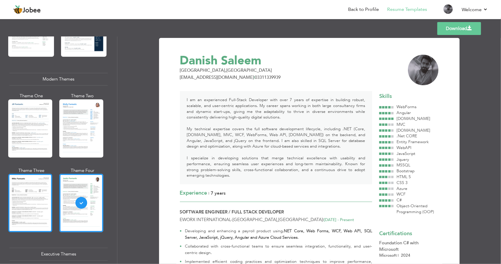
click at [28, 201] on div at bounding box center [30, 203] width 44 height 58
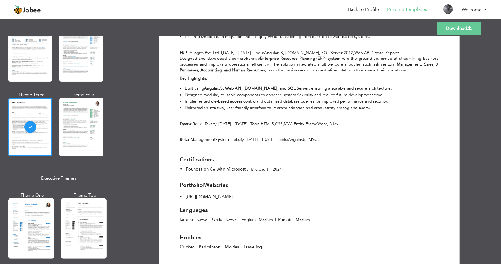
scroll to position [382, 0]
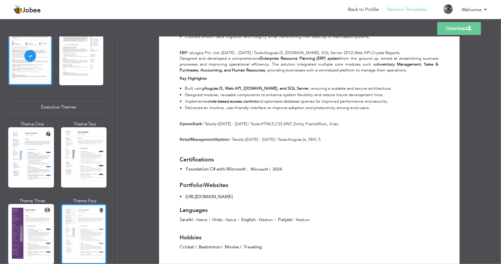
click at [72, 232] on div at bounding box center [84, 234] width 46 height 60
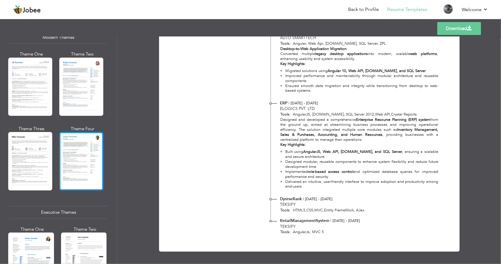
scroll to position [264, 0]
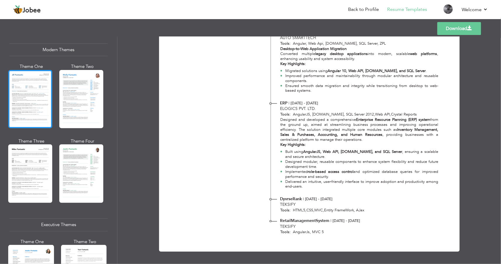
click at [25, 117] on div at bounding box center [30, 99] width 44 height 58
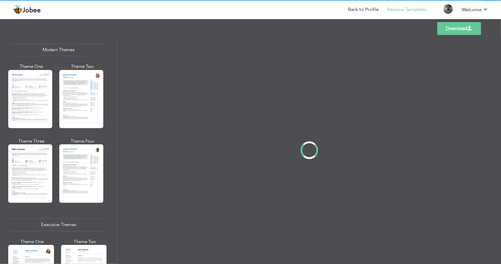
scroll to position [0, 0]
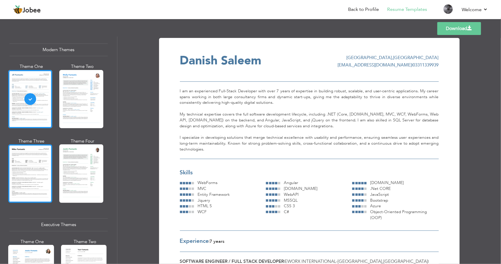
click at [38, 173] on div at bounding box center [30, 173] width 44 height 58
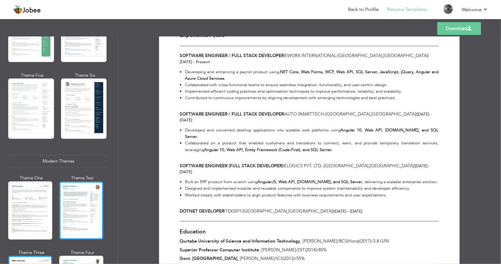
scroll to position [147, 0]
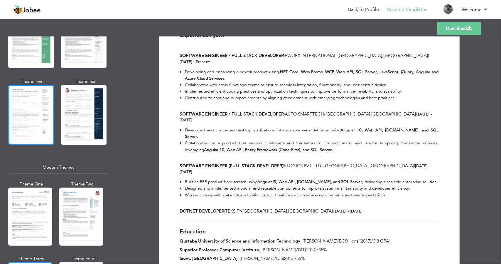
click at [33, 110] on div at bounding box center [31, 115] width 46 height 60
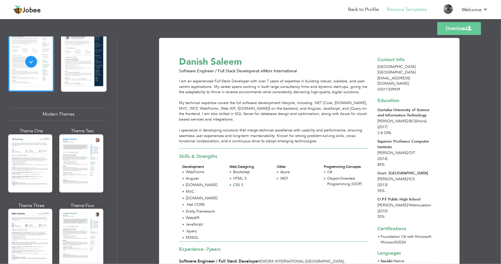
scroll to position [206, 0]
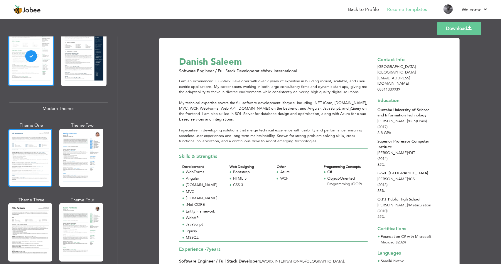
click at [41, 179] on div at bounding box center [30, 158] width 44 height 58
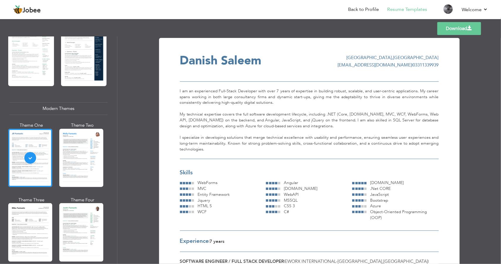
click at [83, 169] on div at bounding box center [81, 158] width 44 height 58
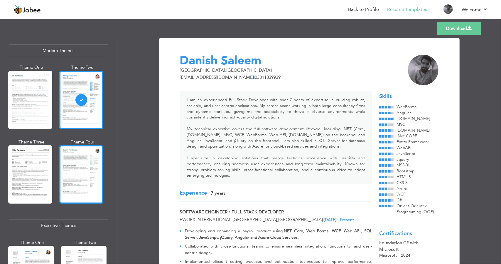
scroll to position [264, 0]
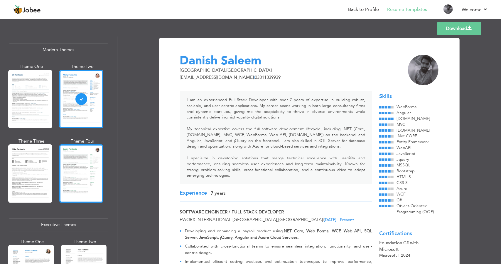
click at [83, 187] on div at bounding box center [81, 173] width 44 height 58
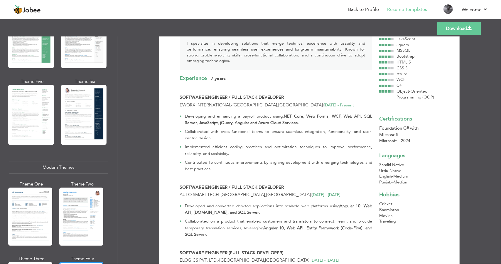
scroll to position [59, 0]
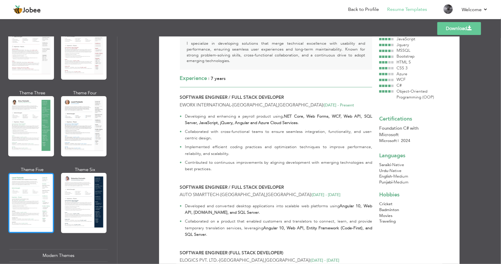
click at [16, 205] on div at bounding box center [31, 203] width 46 height 60
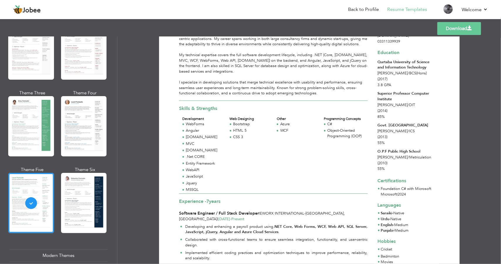
scroll to position [0, 0]
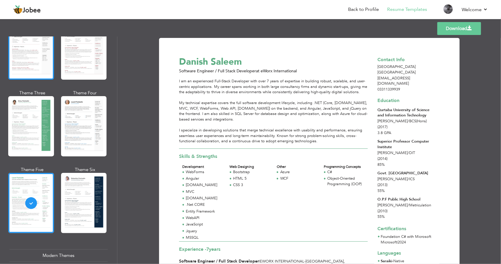
click at [33, 62] on div at bounding box center [31, 49] width 46 height 60
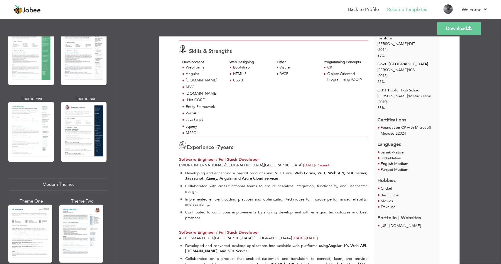
scroll to position [235, 0]
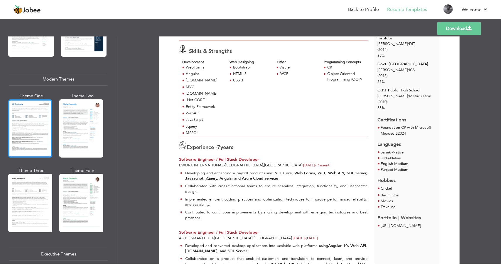
click at [16, 131] on div at bounding box center [30, 128] width 44 height 58
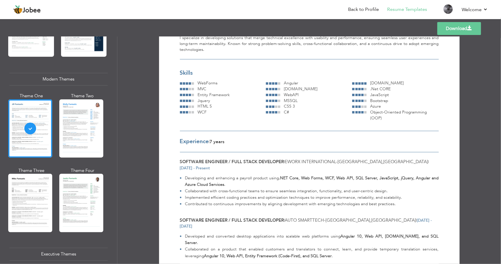
scroll to position [25, 0]
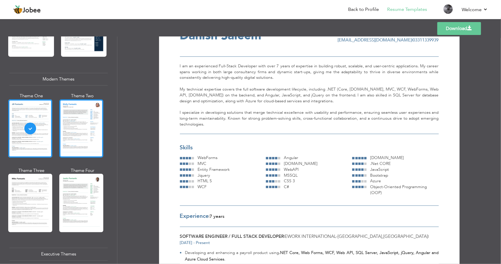
click at [92, 121] on div at bounding box center [81, 128] width 44 height 58
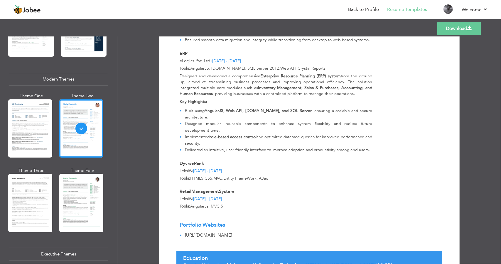
scroll to position [790, 0]
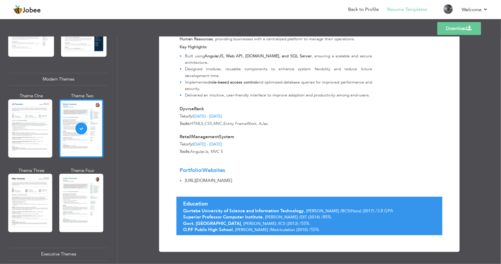
click at [15, 128] on div at bounding box center [30, 128] width 44 height 58
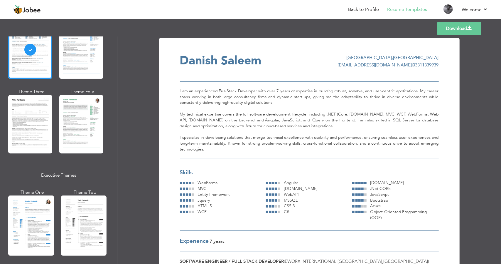
scroll to position [323, 0]
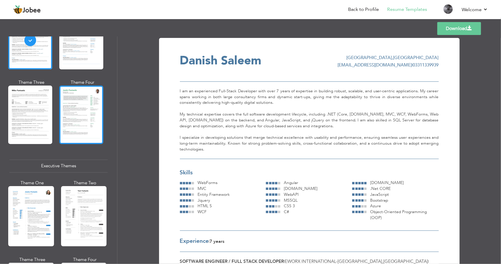
click at [80, 135] on div at bounding box center [81, 114] width 44 height 58
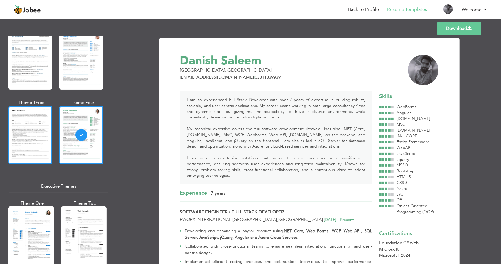
scroll to position [294, 0]
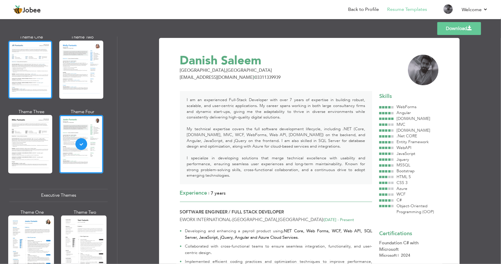
click at [26, 78] on div at bounding box center [30, 70] width 44 height 58
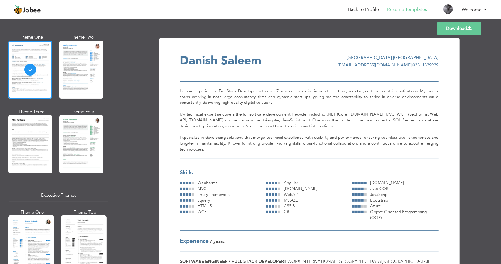
click at [457, 27] on link "Download" at bounding box center [459, 28] width 44 height 13
